Goal: Task Accomplishment & Management: Manage account settings

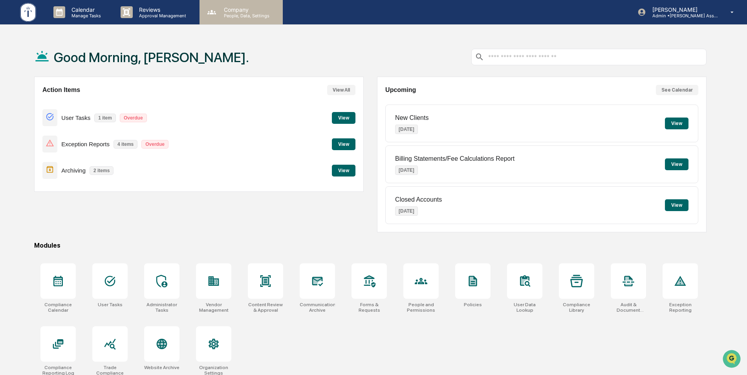
click at [228, 18] on div "Company People, Data, Settings" at bounding box center [240, 12] width 83 height 24
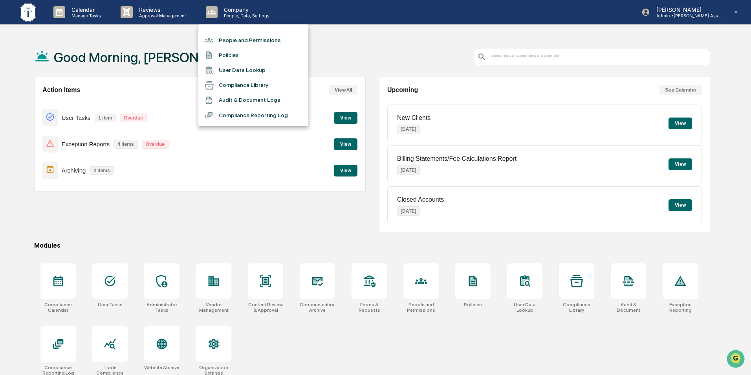
click at [229, 38] on li "People and Permissions" at bounding box center [253, 40] width 110 height 15
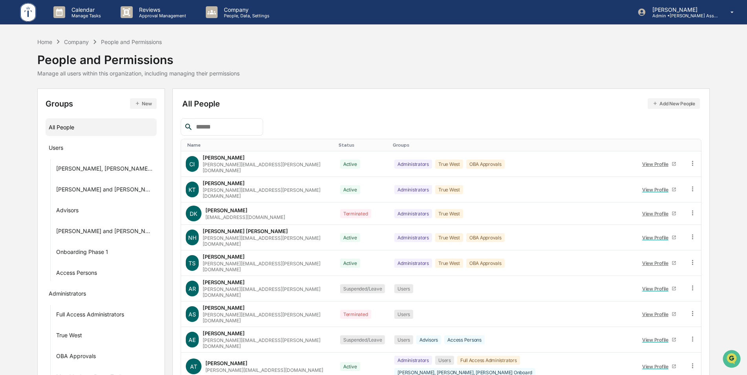
click at [213, 126] on input "text" at bounding box center [226, 127] width 67 height 10
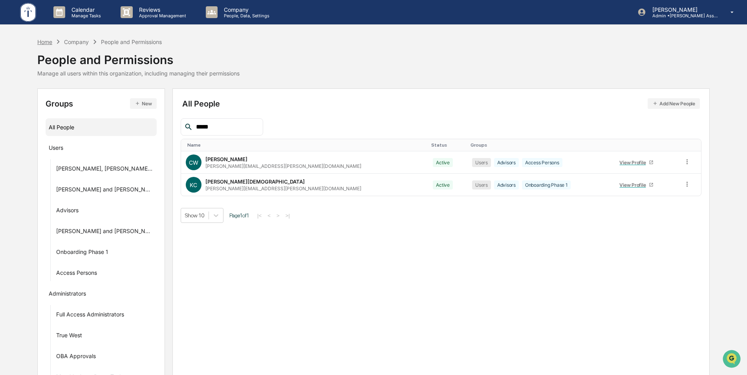
type input "*****"
click at [44, 43] on div "Home" at bounding box center [44, 41] width 15 height 7
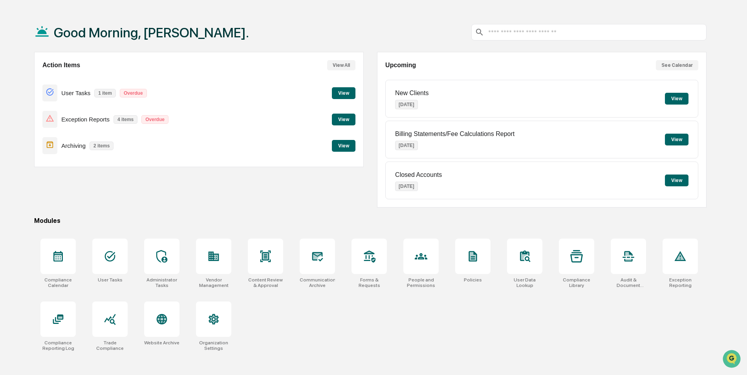
scroll to position [37, 0]
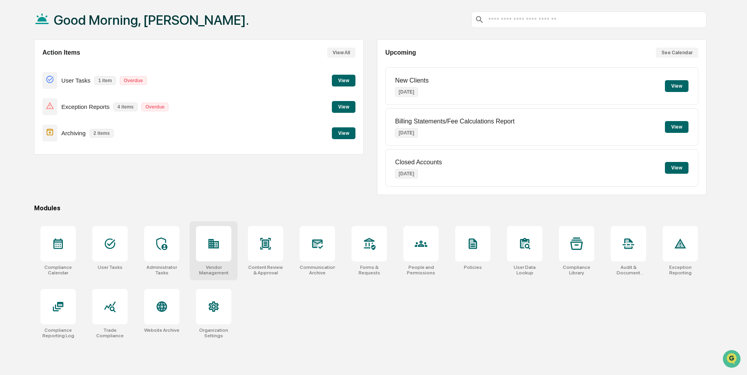
click at [220, 247] on icon at bounding box center [213, 243] width 13 height 13
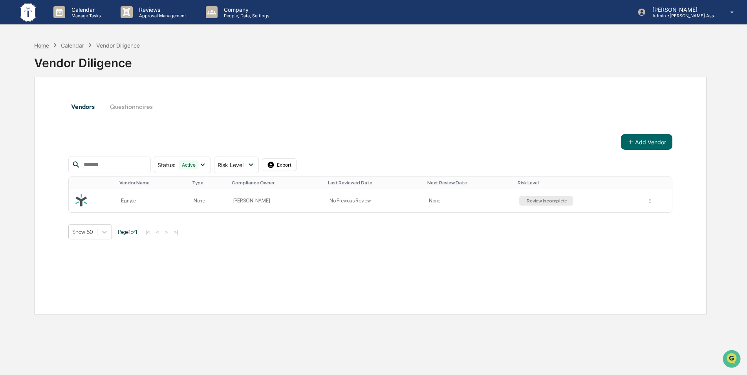
click at [42, 44] on div "Home" at bounding box center [41, 45] width 15 height 7
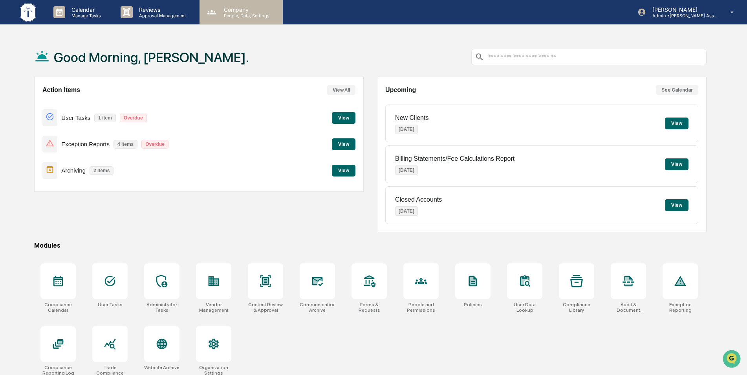
click at [239, 18] on p "People, Data, Settings" at bounding box center [246, 15] width 56 height 5
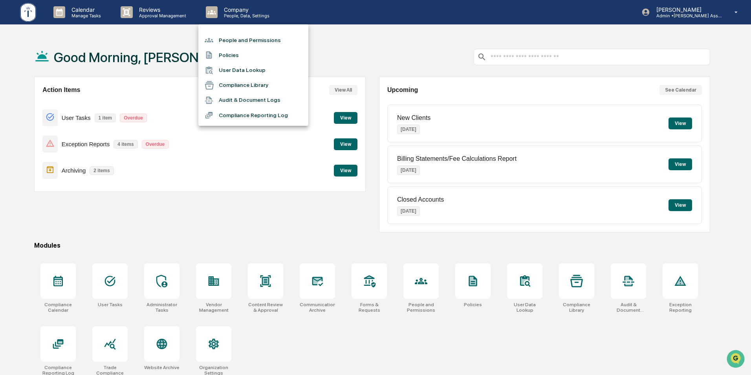
click at [236, 36] on li "People and Permissions" at bounding box center [253, 40] width 110 height 15
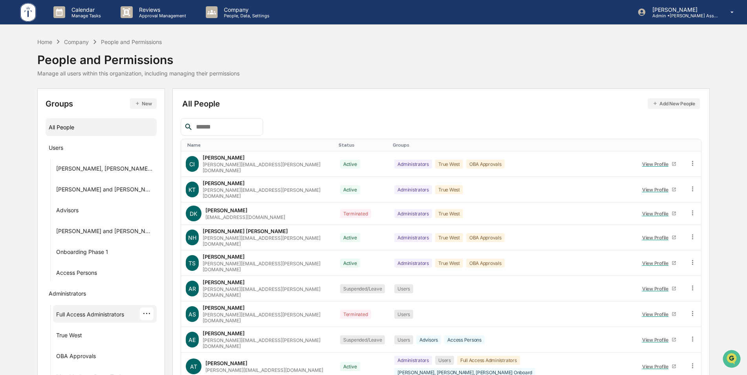
click at [91, 314] on div "Full Access Administrators" at bounding box center [90, 315] width 68 height 9
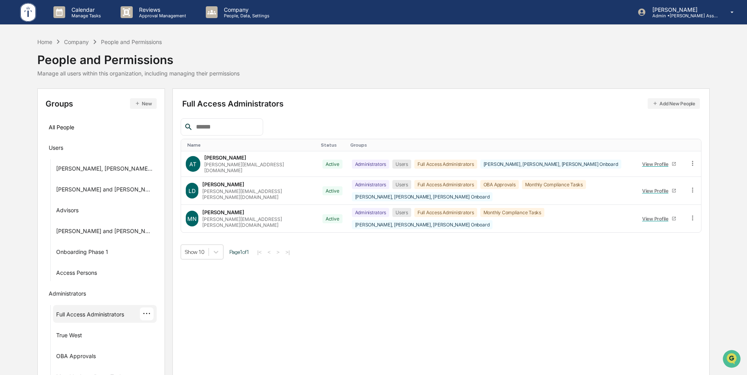
click at [654, 102] on icon "button" at bounding box center [654, 103] width 5 height 5
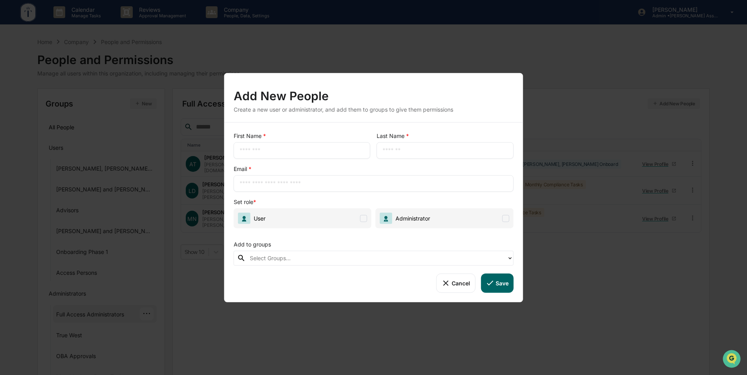
click at [478, 43] on div "Add New People Create a new user or administrator, and add them to groups to gi…" at bounding box center [373, 187] width 747 height 375
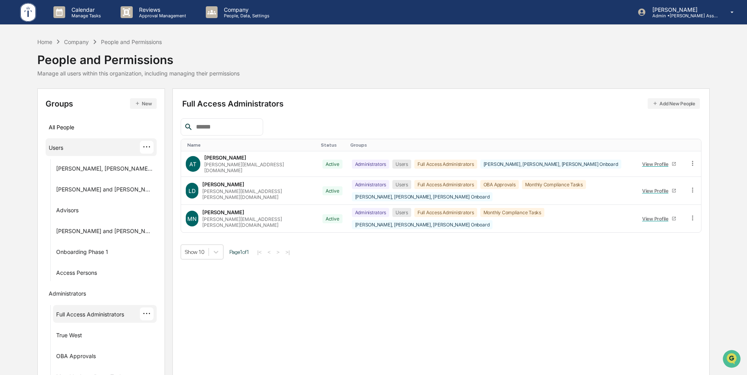
click at [63, 146] on div "Users" at bounding box center [56, 148] width 15 height 9
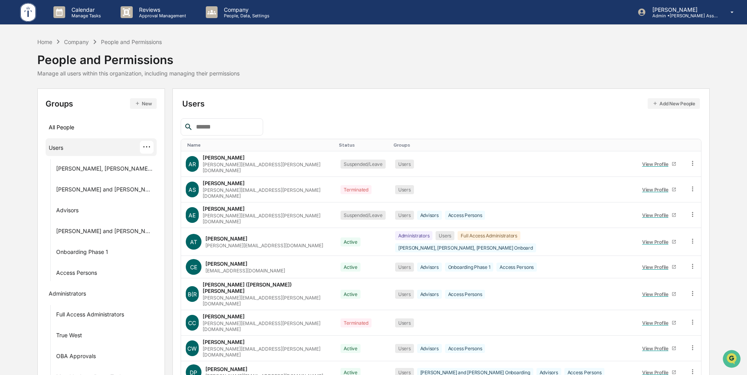
click at [198, 130] on input "text" at bounding box center [226, 127] width 67 height 10
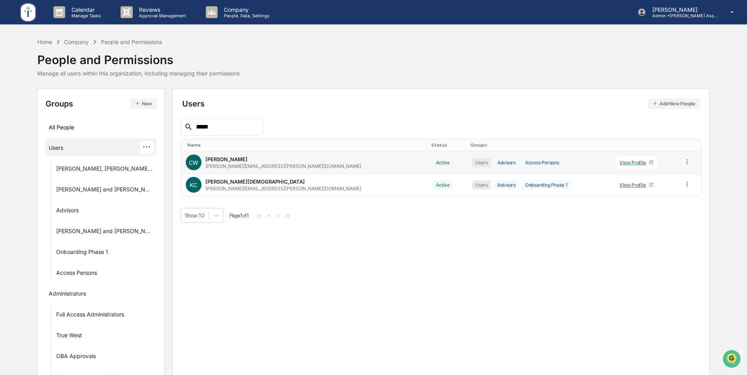
type input "*****"
click at [683, 159] on icon at bounding box center [686, 161] width 7 height 7
click at [31, 43] on div "Home Company People and Permissions People and Permissions Manage all users wit…" at bounding box center [373, 216] width 747 height 359
click at [45, 42] on div "Home" at bounding box center [44, 41] width 15 height 7
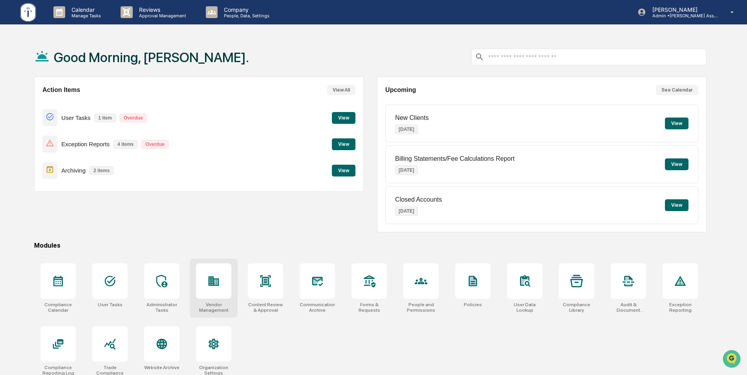
click at [218, 284] on icon at bounding box center [213, 280] width 13 height 13
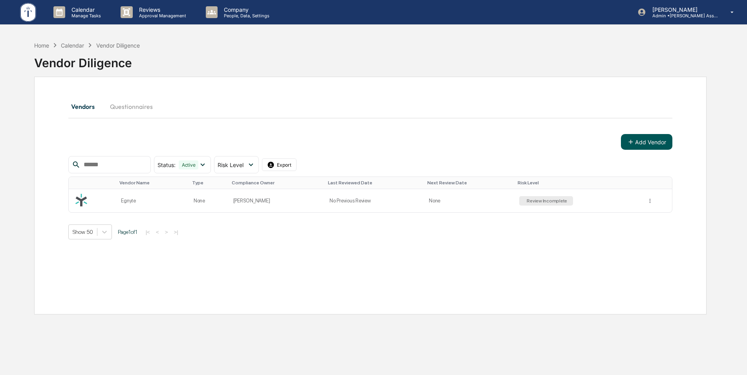
click at [635, 144] on button "Add Vendor" at bounding box center [646, 142] width 51 height 16
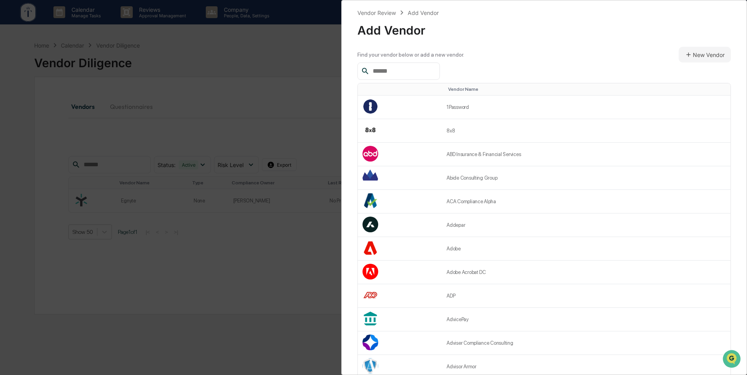
click at [409, 71] on input "text" at bounding box center [402, 71] width 67 height 10
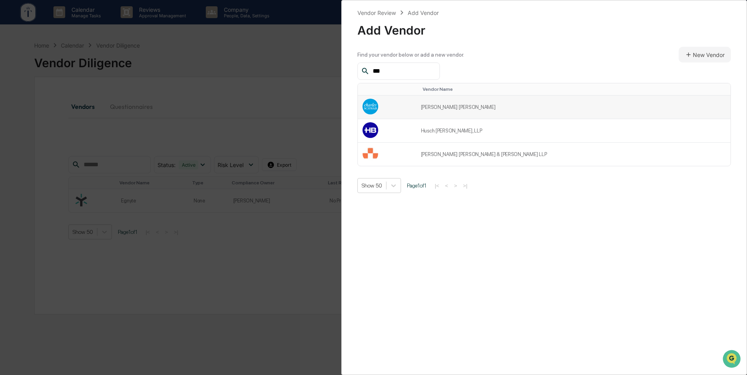
type input "***"
click at [466, 108] on td "Charles Schwab" at bounding box center [573, 107] width 314 height 24
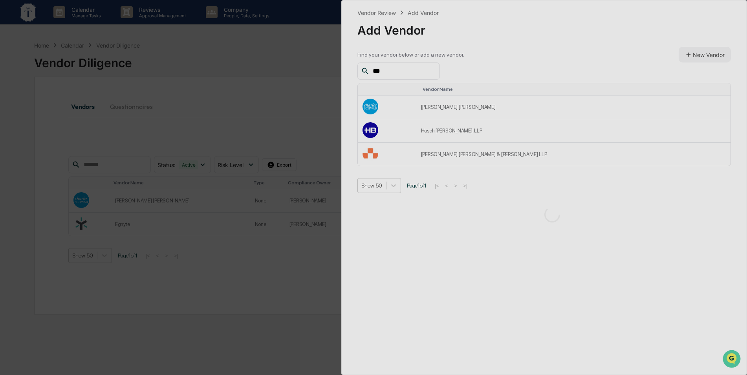
click at [256, 64] on div "Vendor Review Add Vendor Add Vendor Find your vendor below or add a new vendor.…" at bounding box center [373, 187] width 747 height 375
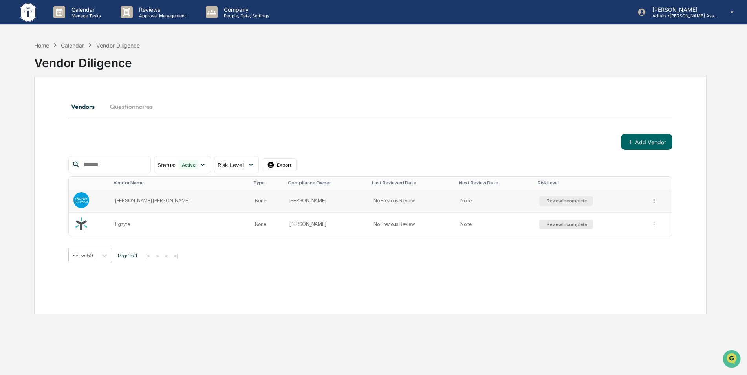
click at [651, 200] on html "Calendar Manage Tasks Reviews Approval Management Company People, Data, Setting…" at bounding box center [373, 187] width 747 height 375
click at [634, 244] on div "Archive" at bounding box center [652, 245] width 82 height 13
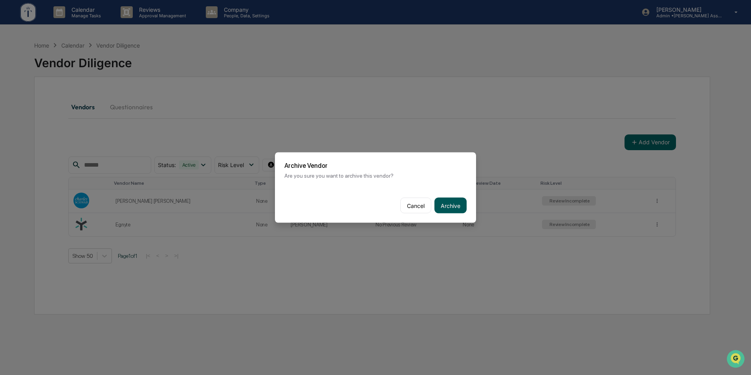
click at [457, 203] on button "Archive" at bounding box center [450, 205] width 32 height 16
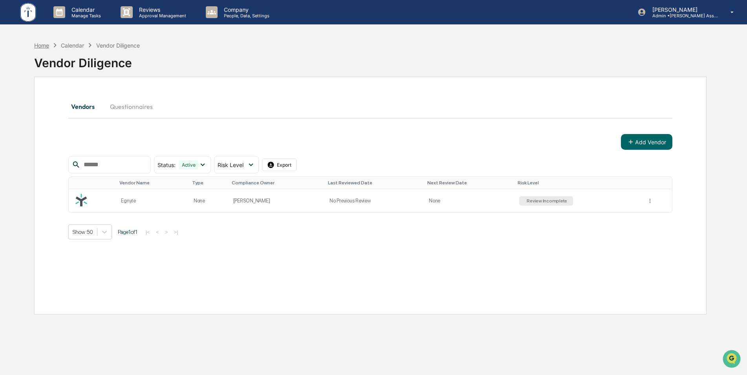
click at [38, 48] on div "Home" at bounding box center [41, 45] width 15 height 7
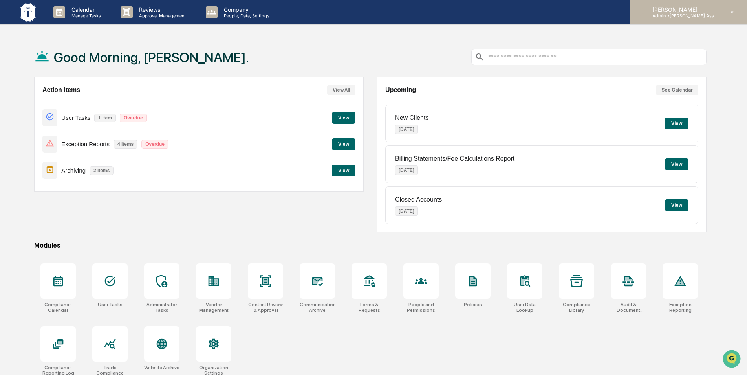
click at [676, 14] on p "Admin • Tucker Asset Management LLC" at bounding box center [682, 15] width 73 height 5
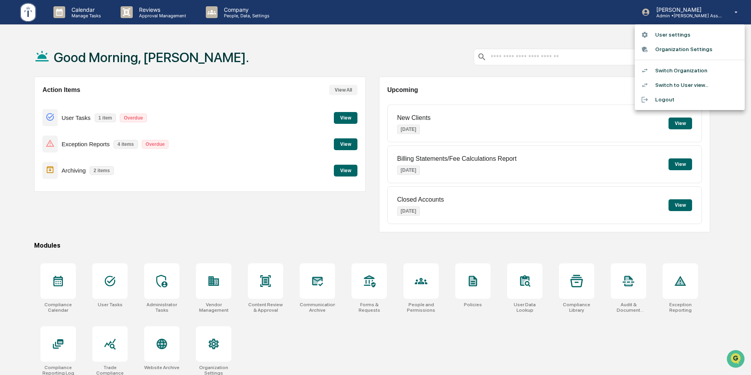
click at [684, 68] on li "Switch Organization" at bounding box center [689, 70] width 110 height 15
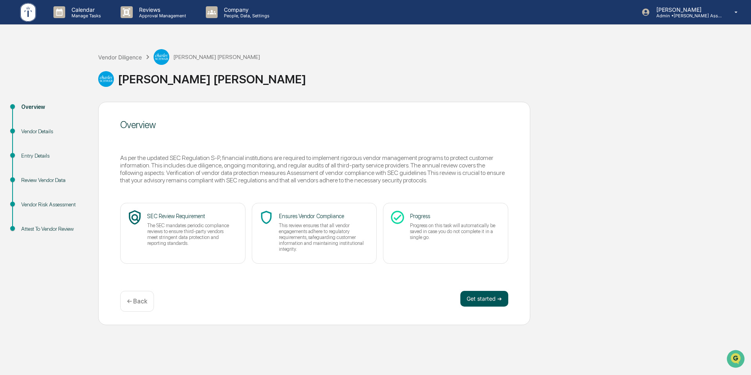
click at [479, 296] on button "Get started ➔" at bounding box center [484, 299] width 48 height 16
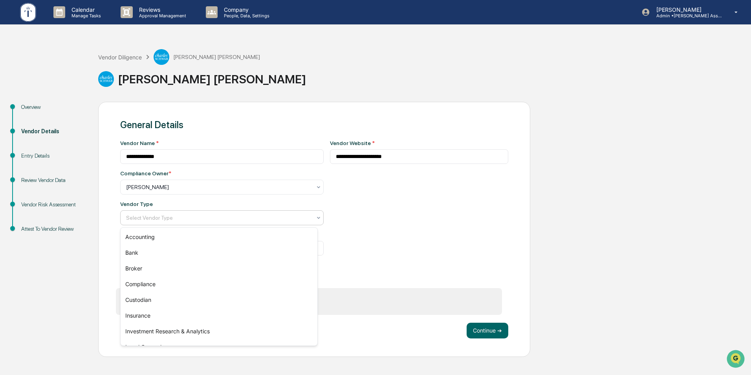
click at [203, 217] on div at bounding box center [218, 218] width 185 height 8
click at [411, 219] on div "**********" at bounding box center [419, 205] width 179 height 130
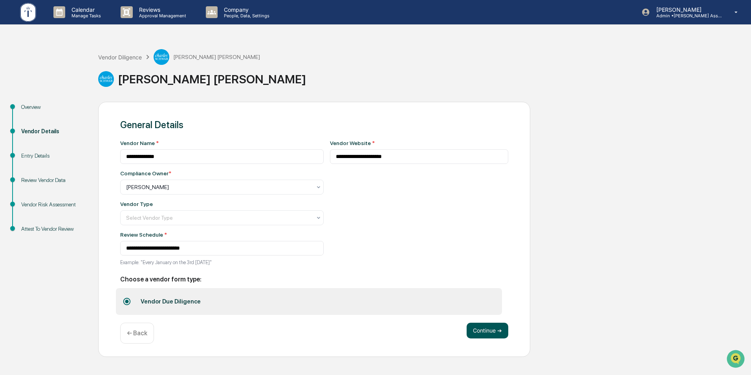
click at [484, 331] on button "Continue ➔" at bounding box center [487, 330] width 42 height 16
